Goal: Task Accomplishment & Management: Complete application form

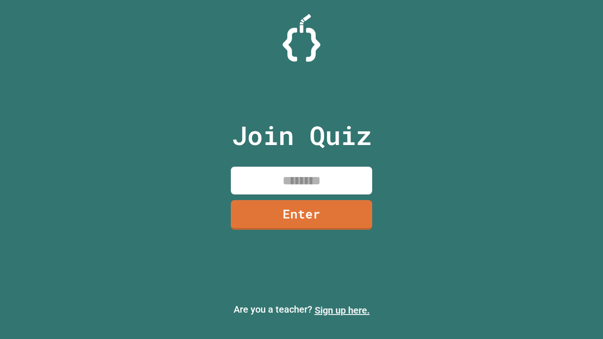
click at [342, 310] on link "Sign up here." at bounding box center [341, 310] width 55 height 11
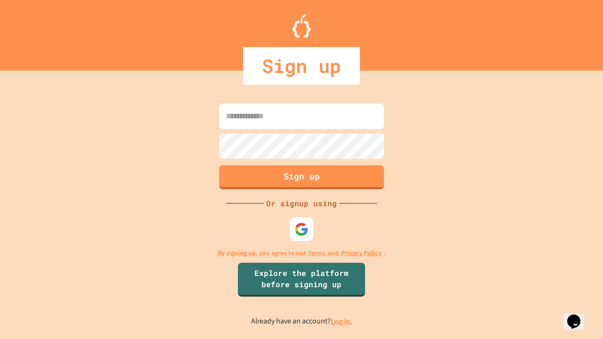
click at [342, 321] on link "Log in." at bounding box center [342, 321] width 22 height 10
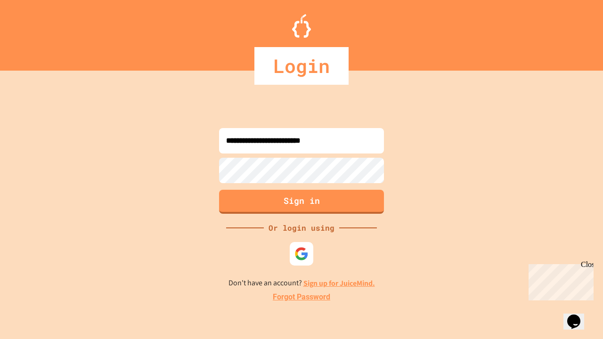
type input "**********"
